Goal: Information Seeking & Learning: Learn about a topic

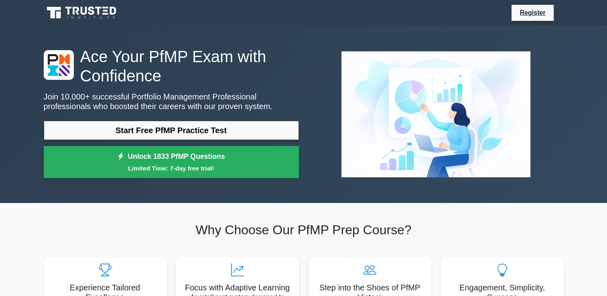
scroll to position [83, 0]
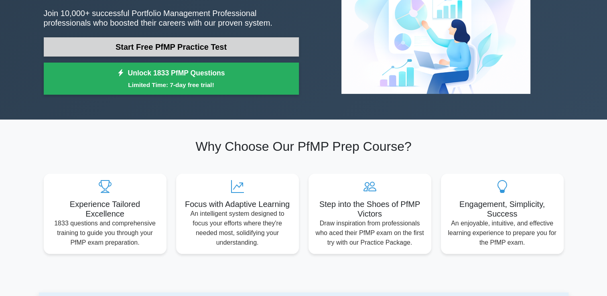
click at [102, 40] on link "Start Free PfMP Practice Test" at bounding box center [171, 46] width 255 height 19
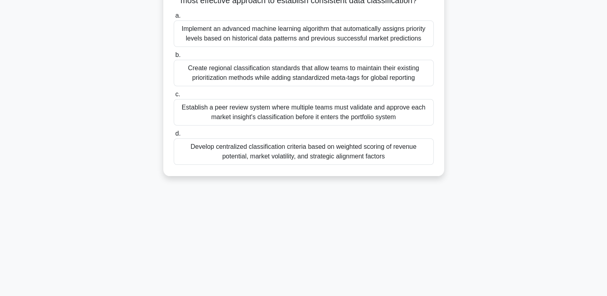
scroll to position [137, 0]
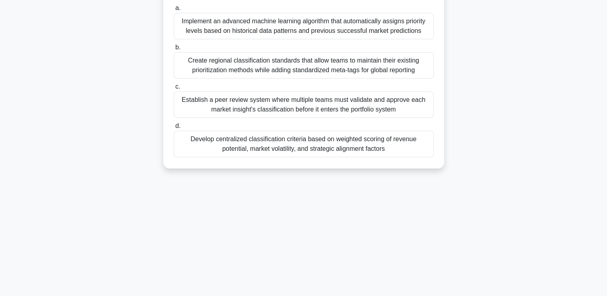
click at [252, 110] on div "Establish a peer review system where multiple teams must validate and approve e…" at bounding box center [304, 104] width 260 height 26
click at [174, 89] on input "c. Establish a peer review system where multiple teams must validate and approv…" at bounding box center [174, 86] width 0 height 5
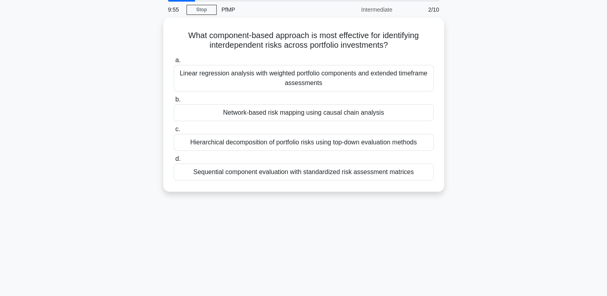
scroll to position [0, 0]
